Goal: Task Accomplishment & Management: Complete application form

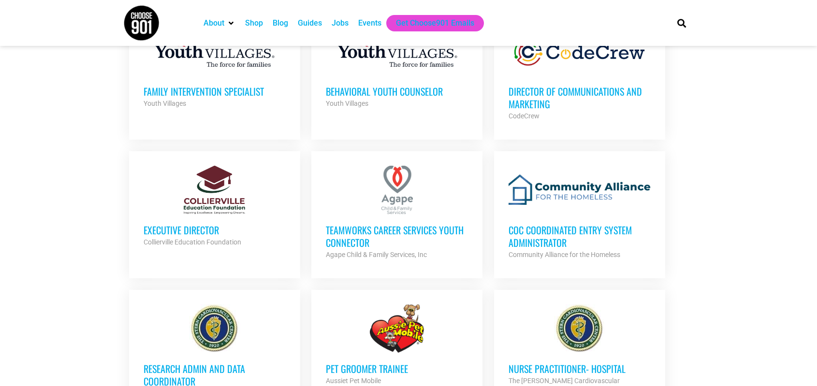
scroll to position [725, 0]
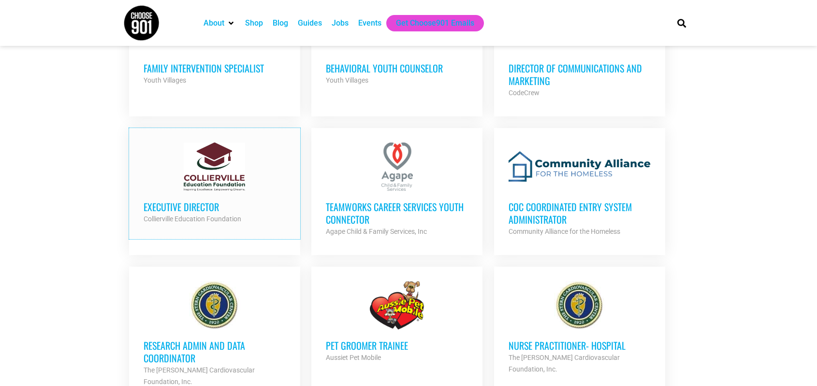
click at [208, 162] on div at bounding box center [215, 167] width 142 height 48
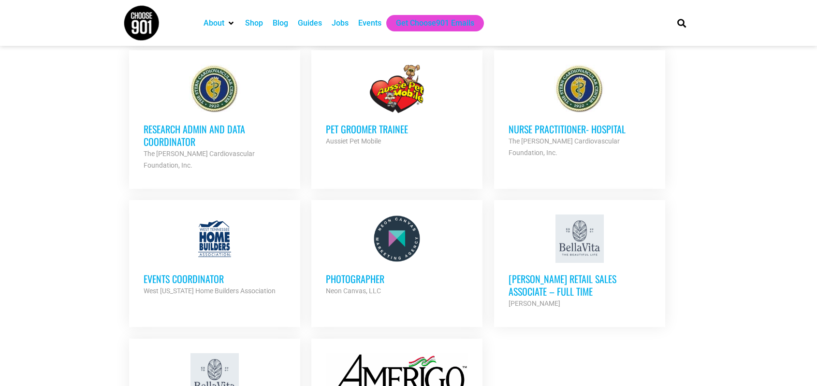
scroll to position [1161, 0]
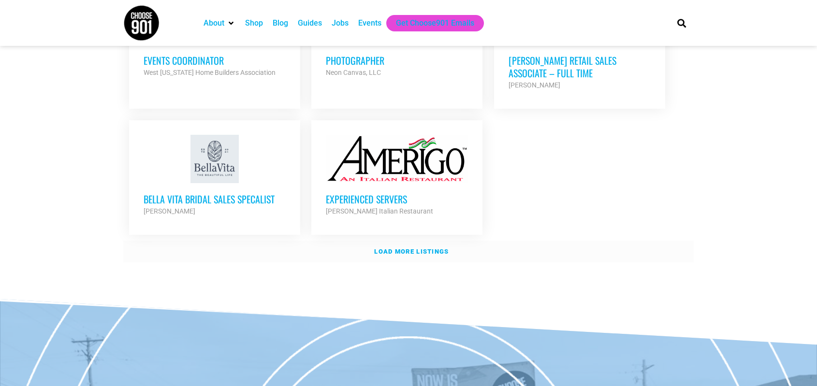
click at [395, 241] on link "Load more listings" at bounding box center [408, 252] width 571 height 22
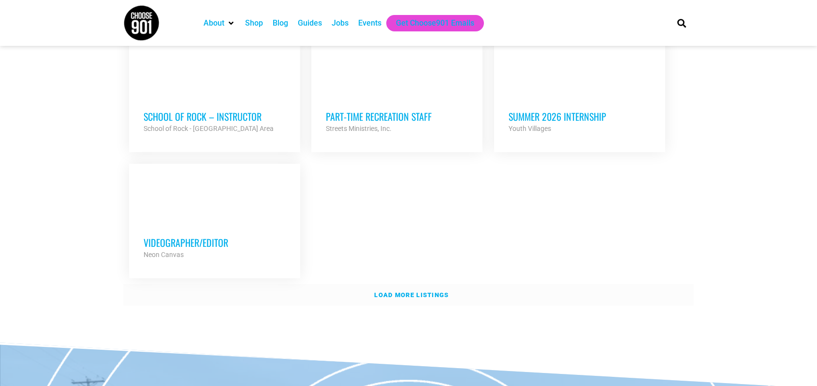
scroll to position [2080, 0]
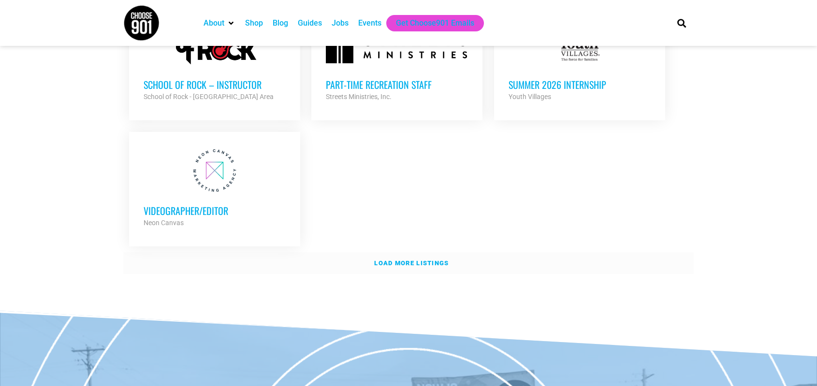
click at [382, 260] on strong "Load more listings" at bounding box center [411, 263] width 74 height 7
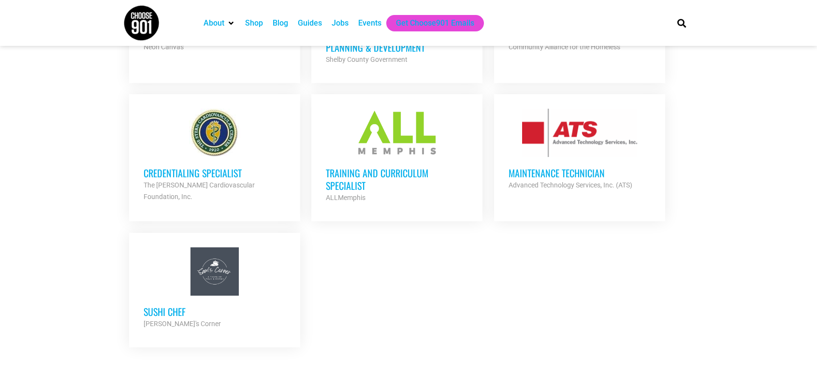
scroll to position [2273, 0]
